Goal: Communication & Community: Answer question/provide support

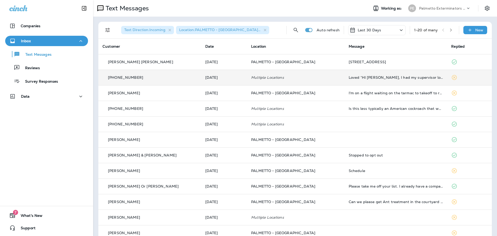
click at [316, 74] on td "Multiple Locations" at bounding box center [296, 78] width 98 height 16
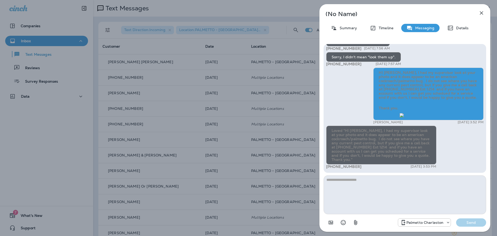
click at [368, 186] on textarea at bounding box center [405, 194] width 163 height 39
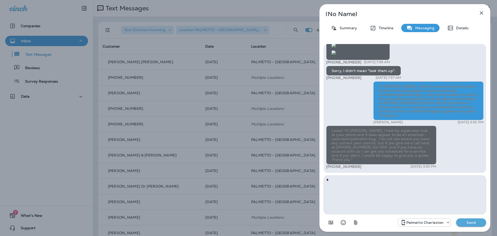
type textarea "*"
click at [476, 222] on p "Send" at bounding box center [472, 222] width 22 height 5
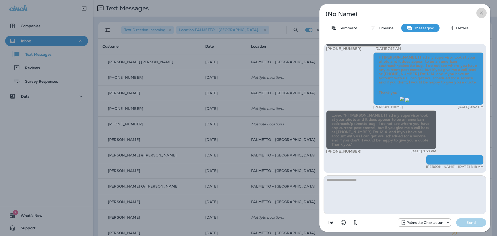
click at [481, 15] on icon "button" at bounding box center [482, 13] width 6 height 6
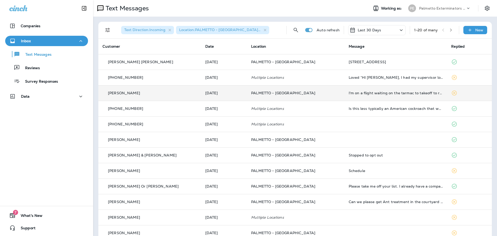
click at [326, 92] on p "PALMETTO - [GEOGRAPHIC_DATA]" at bounding box center [295, 93] width 89 height 4
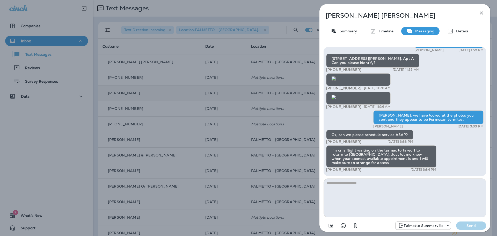
type textarea "*"
click at [484, 14] on icon "button" at bounding box center [482, 13] width 6 height 6
